Goal: Information Seeking & Learning: Learn about a topic

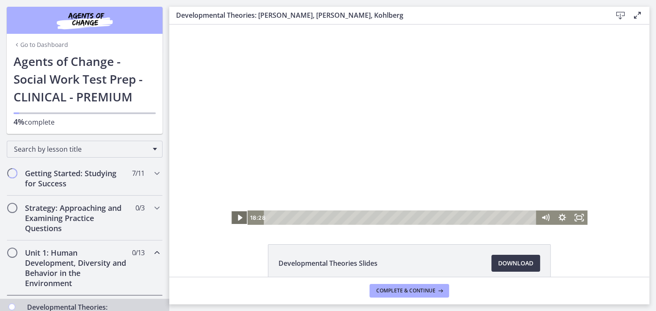
scroll to position [207, 0]
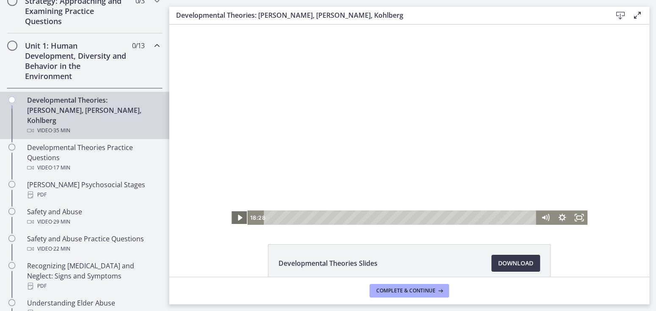
click at [234, 219] on icon "Play Video" at bounding box center [239, 218] width 17 height 14
click at [237, 219] on icon "Pause" at bounding box center [240, 218] width 6 height 7
click at [237, 219] on icon "Play Video" at bounding box center [240, 217] width 20 height 17
click at [236, 220] on icon "Pause" at bounding box center [239, 217] width 20 height 17
click at [230, 219] on icon "Play Video" at bounding box center [240, 217] width 20 height 17
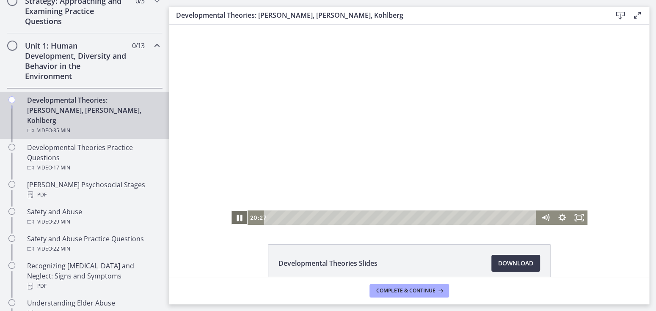
click at [232, 220] on icon "Pause" at bounding box center [239, 217] width 20 height 17
click at [232, 220] on icon "Play Video" at bounding box center [240, 217] width 20 height 17
click at [236, 218] on icon "Pause" at bounding box center [239, 217] width 20 height 17
click at [237, 219] on icon "Play Video" at bounding box center [239, 218] width 5 height 7
click at [237, 219] on icon "Pause" at bounding box center [240, 218] width 6 height 7
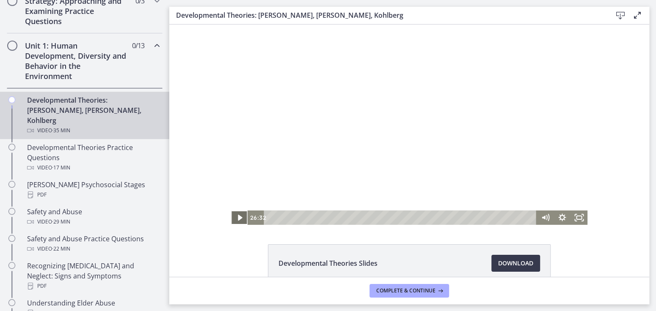
click at [234, 219] on icon "Play Video" at bounding box center [239, 218] width 17 height 14
click at [229, 220] on icon "Pause" at bounding box center [239, 217] width 20 height 17
click at [230, 220] on icon "Play Video" at bounding box center [240, 217] width 20 height 17
click at [234, 213] on icon "Pause" at bounding box center [239, 217] width 20 height 17
click at [234, 213] on icon "Play Video" at bounding box center [240, 217] width 20 height 17
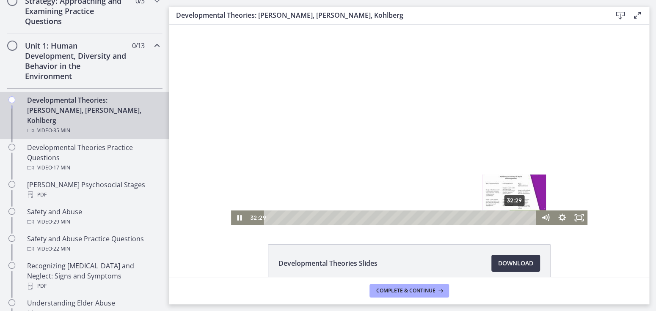
click at [512, 215] on div "32:29" at bounding box center [401, 218] width 262 height 14
click at [233, 215] on icon "Pause" at bounding box center [239, 218] width 17 height 14
click at [231, 219] on icon "Play Video" at bounding box center [240, 217] width 20 height 17
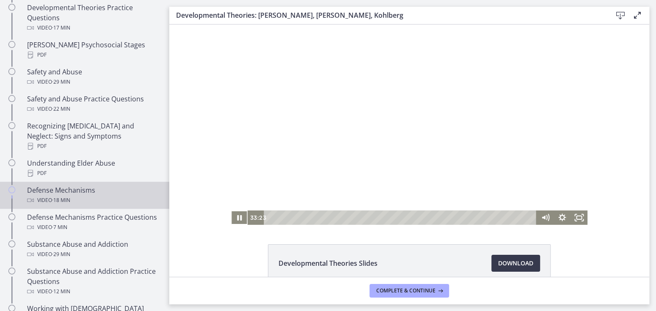
scroll to position [346, 0]
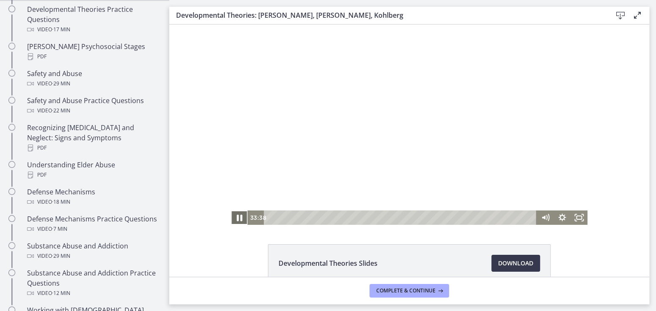
click at [237, 219] on icon "Pause" at bounding box center [240, 218] width 6 height 7
click at [237, 219] on icon "Play Video" at bounding box center [239, 218] width 5 height 7
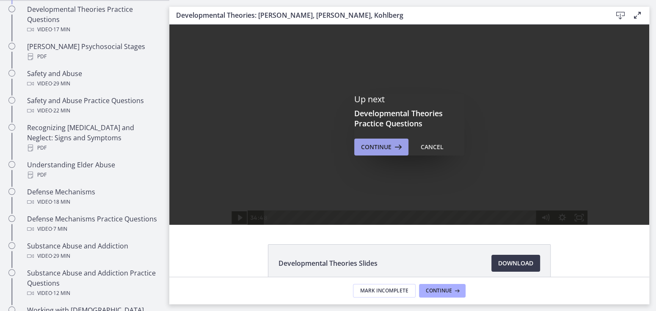
click at [371, 146] on span "Continue" at bounding box center [376, 147] width 30 height 10
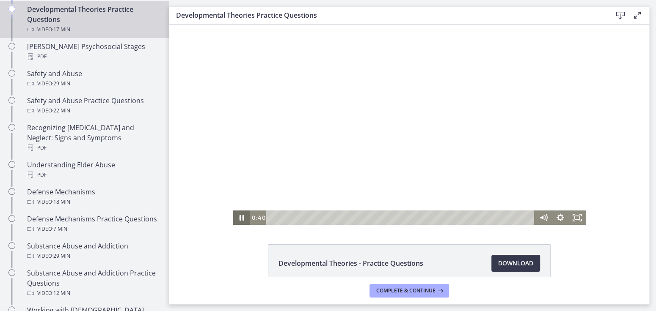
click at [237, 215] on icon "Pause" at bounding box center [241, 218] width 17 height 14
click at [240, 215] on icon "Play Video" at bounding box center [242, 218] width 5 height 7
click at [234, 218] on icon "Pause" at bounding box center [241, 217] width 20 height 17
click at [234, 218] on icon "Play Video" at bounding box center [242, 218] width 17 height 14
click at [235, 221] on icon "Pause" at bounding box center [241, 217] width 20 height 17
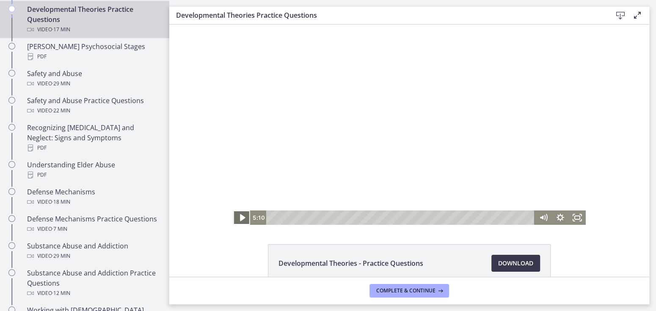
click at [239, 221] on icon "Play Video" at bounding box center [242, 217] width 20 height 17
click at [240, 218] on icon "Pause" at bounding box center [242, 218] width 6 height 7
click at [232, 214] on icon "Play Video" at bounding box center [242, 217] width 20 height 17
click at [239, 218] on icon "Pause" at bounding box center [242, 218] width 6 height 7
click at [240, 216] on icon "Play Video" at bounding box center [242, 218] width 5 height 7
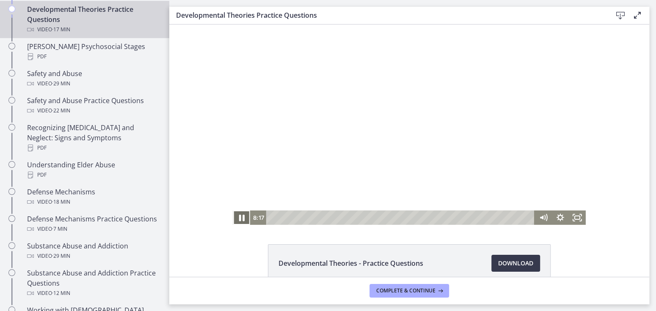
click at [239, 216] on icon "Pause" at bounding box center [242, 218] width 6 height 7
click at [240, 216] on icon "Play Video" at bounding box center [242, 218] width 5 height 7
click at [237, 215] on icon "Pause" at bounding box center [241, 217] width 20 height 17
click at [235, 212] on icon "Play Video" at bounding box center [242, 218] width 17 height 14
click at [169, 166] on iframe at bounding box center [409, 125] width 480 height 201
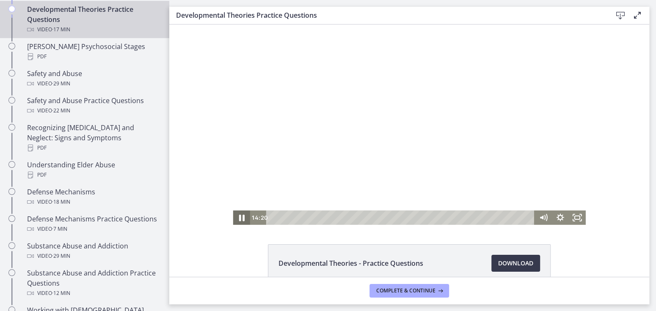
click at [235, 219] on icon "Pause" at bounding box center [241, 217] width 20 height 17
click at [235, 219] on icon "Play Video" at bounding box center [242, 217] width 20 height 17
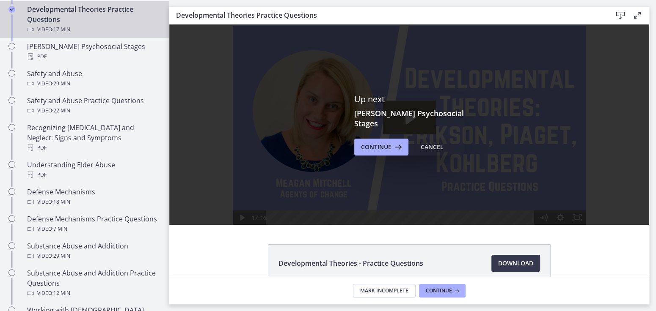
click at [432, 139] on button "Cancel" at bounding box center [432, 147] width 36 height 17
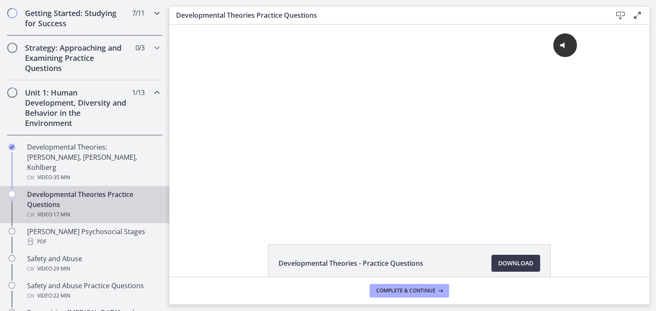
scroll to position [171, 0]
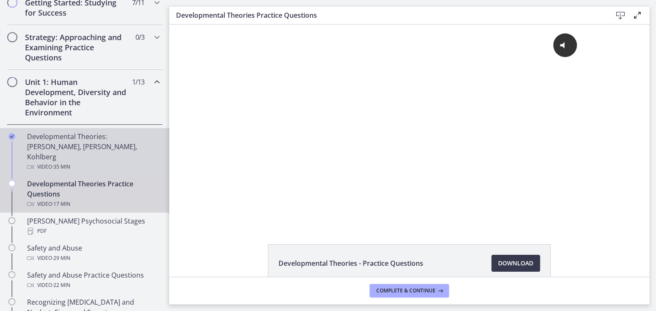
click at [84, 140] on div "Developmental Theories: Erikson, Piaget, Kohlberg Video · 35 min" at bounding box center [93, 152] width 132 height 41
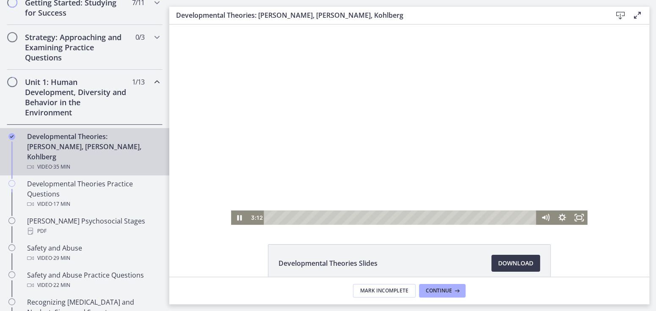
click at [298, 218] on div "Playbar" at bounding box center [401, 218] width 262 height 14
click at [237, 217] on icon "Pause" at bounding box center [239, 217] width 20 height 17
click at [240, 214] on icon "Play Video" at bounding box center [240, 217] width 20 height 17
click at [419, 217] on div "20:07" at bounding box center [401, 218] width 262 height 14
click at [237, 216] on icon "Pause" at bounding box center [240, 218] width 6 height 7
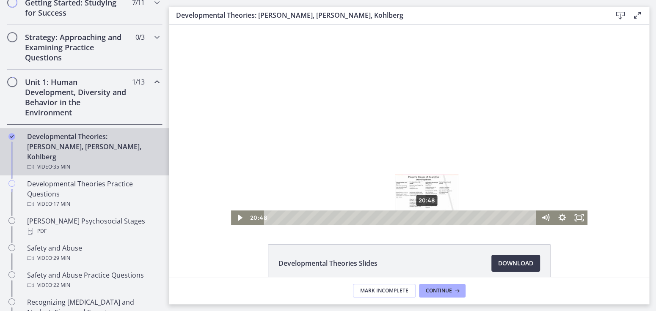
click at [424, 218] on div "20:48" at bounding box center [401, 218] width 262 height 14
click at [432, 218] on div "21:55" at bounding box center [401, 218] width 262 height 14
click at [451, 218] on div "24:24" at bounding box center [401, 218] width 262 height 14
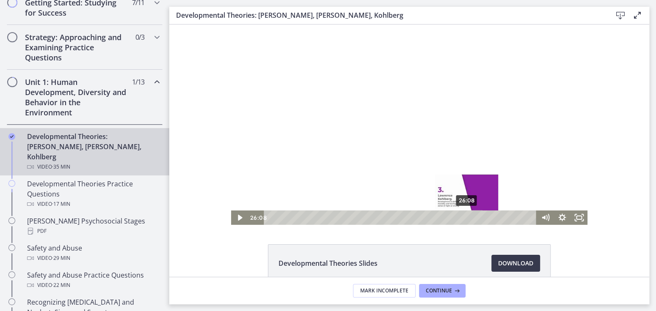
click at [464, 216] on div "26:08" at bounding box center [401, 218] width 262 height 14
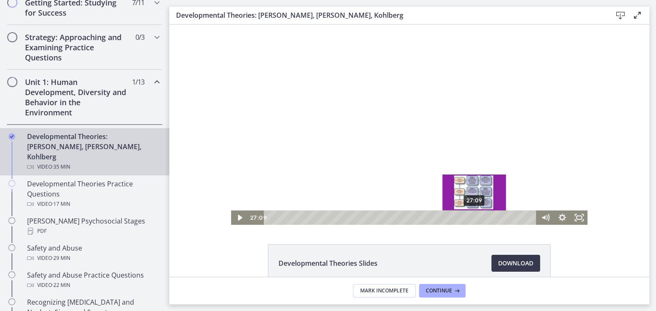
click at [471, 215] on div "27:09" at bounding box center [401, 218] width 262 height 14
